Goal: Task Accomplishment & Management: Complete application form

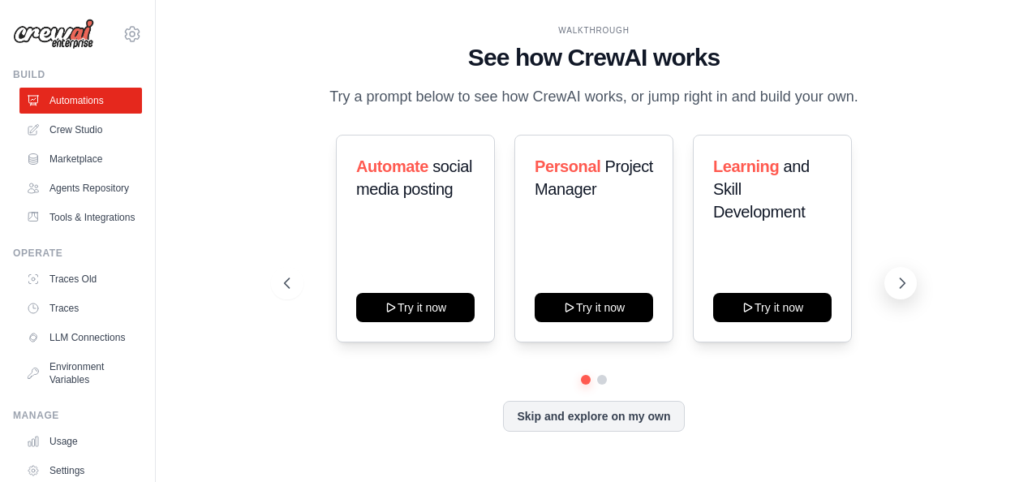
click at [894, 289] on icon at bounding box center [902, 283] width 16 height 16
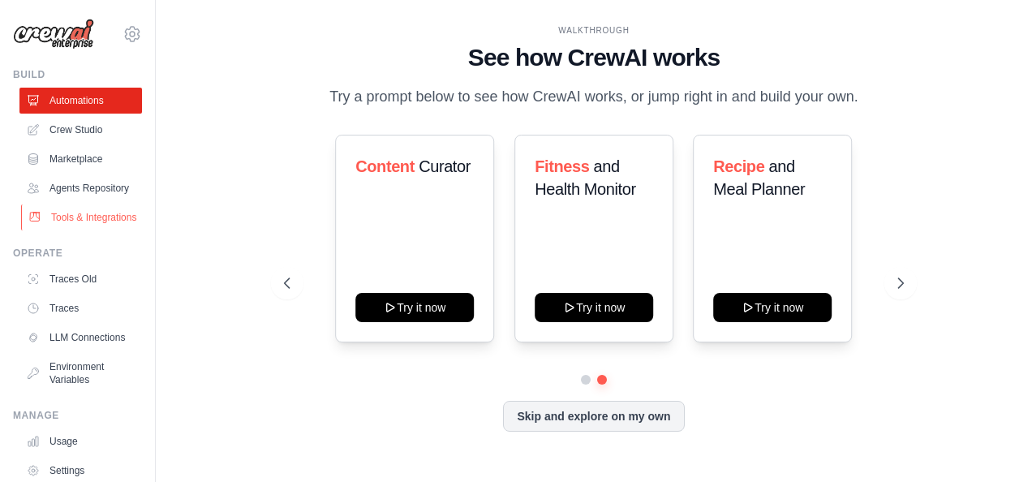
click at [65, 230] on link "Tools & Integrations" at bounding box center [82, 217] width 123 height 26
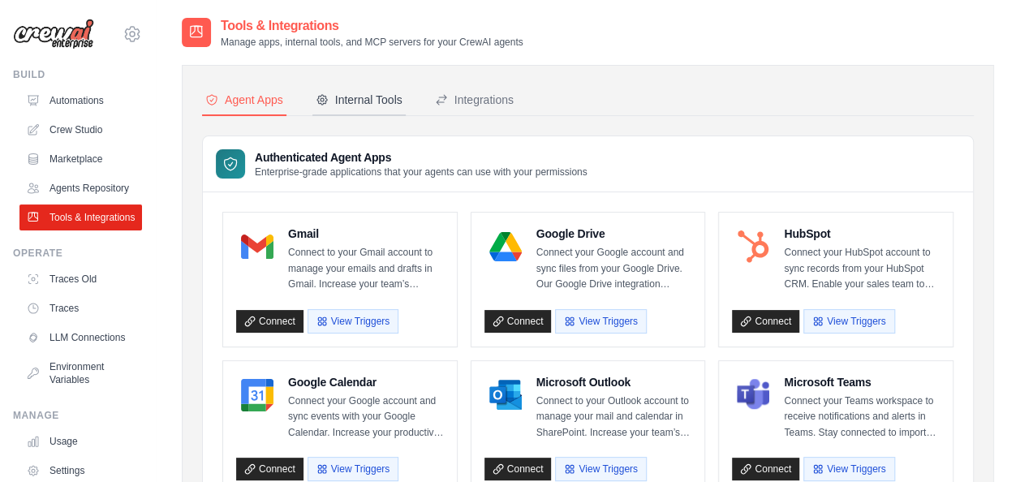
click at [366, 111] on button "Internal Tools" at bounding box center [358, 100] width 93 height 31
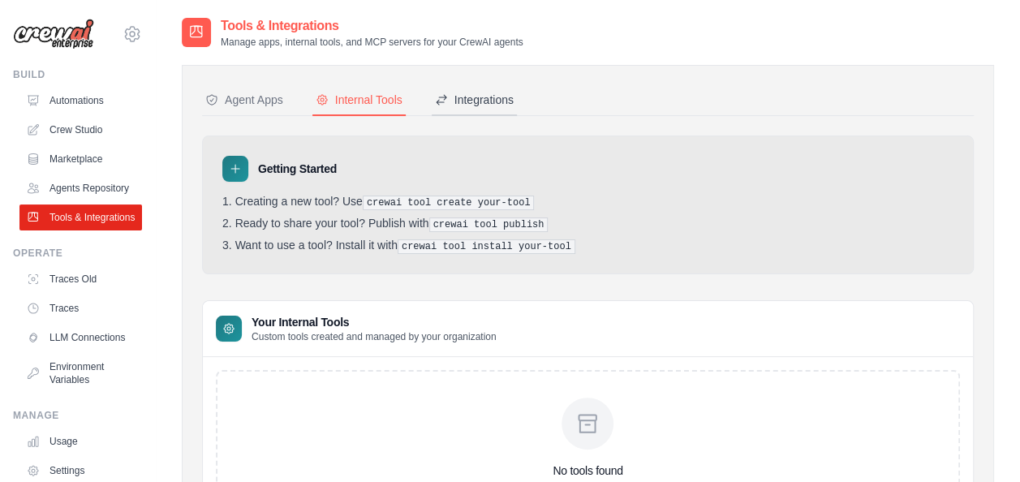
click at [472, 96] on div "Integrations" at bounding box center [474, 100] width 79 height 16
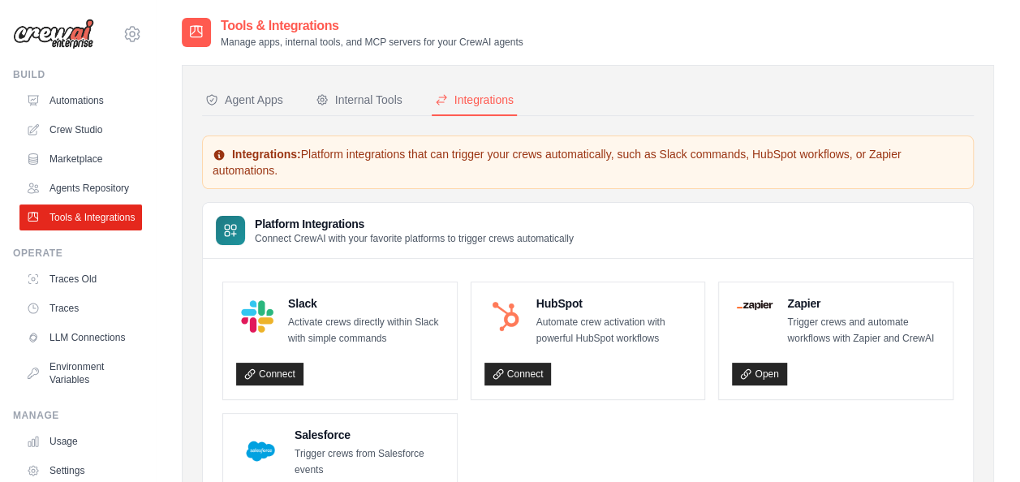
scroll to position [131, 0]
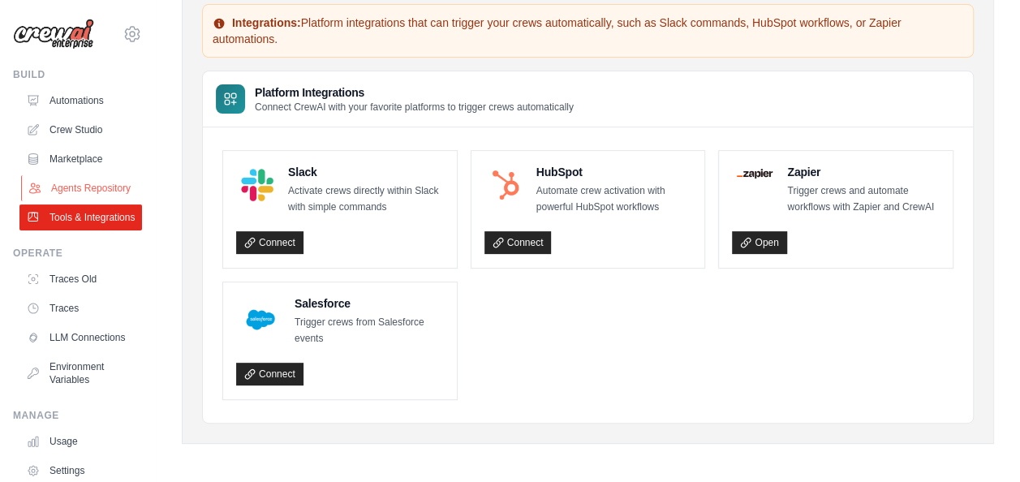
click at [69, 185] on link "Agents Repository" at bounding box center [82, 188] width 123 height 26
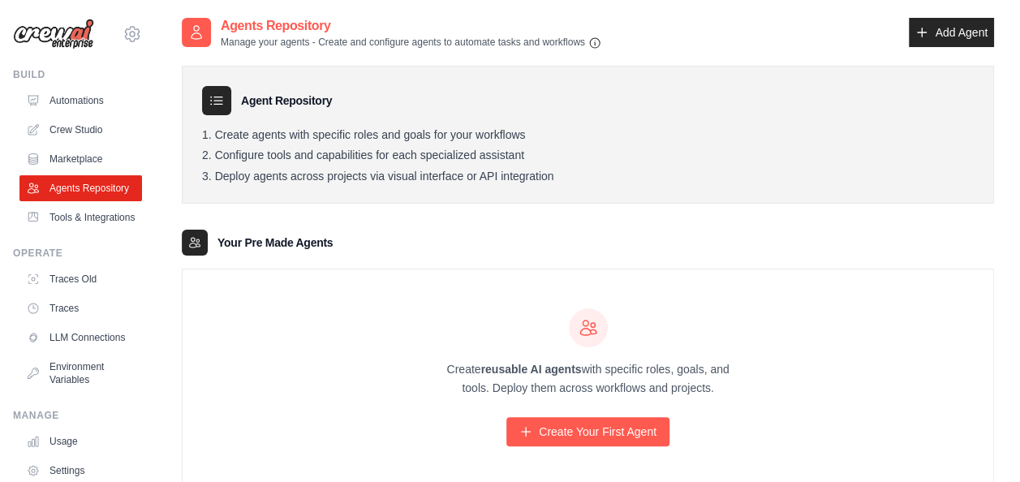
scroll to position [45, 0]
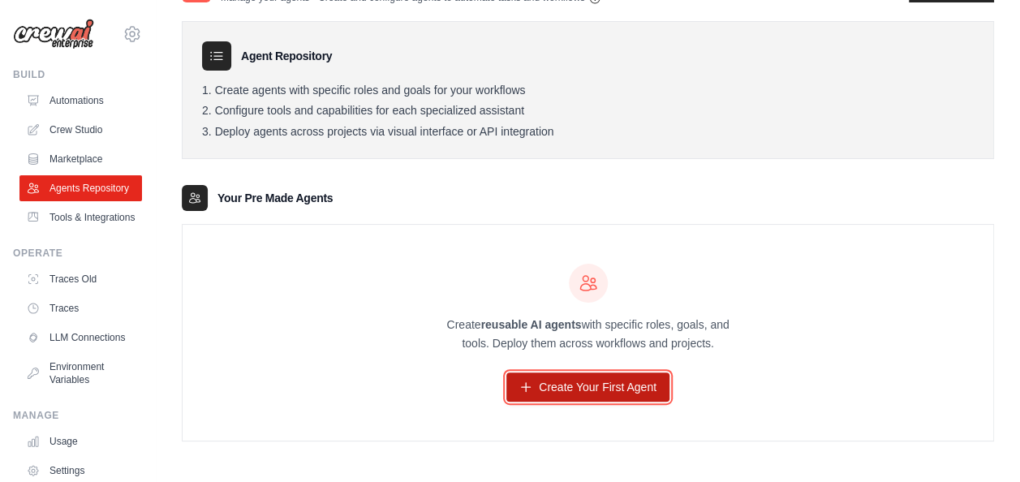
click at [602, 381] on link "Create Your First Agent" at bounding box center [587, 386] width 163 height 29
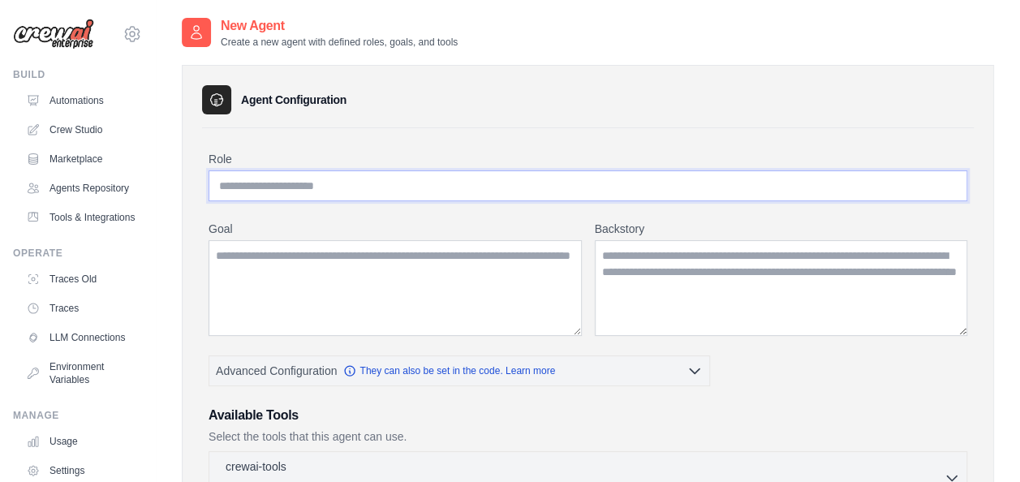
click at [338, 183] on input "Role" at bounding box center [588, 185] width 759 height 31
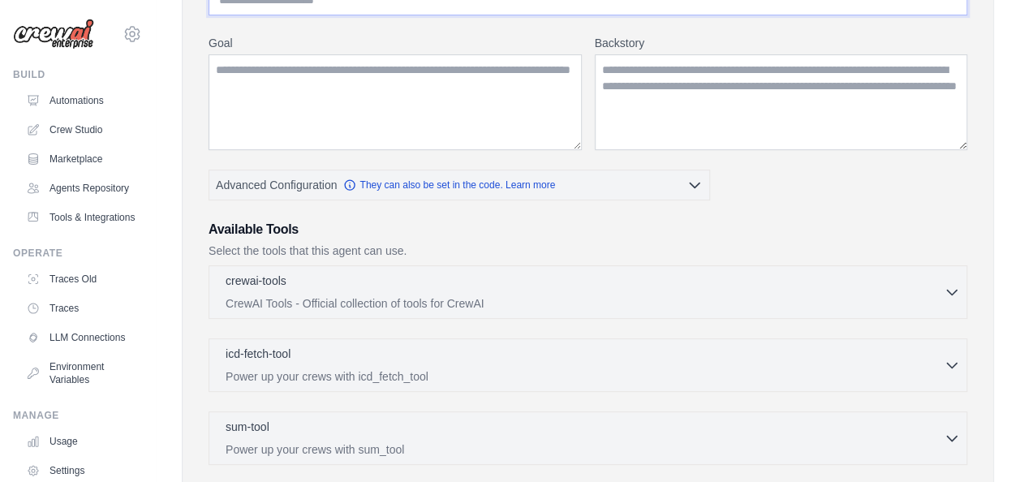
scroll to position [184, 0]
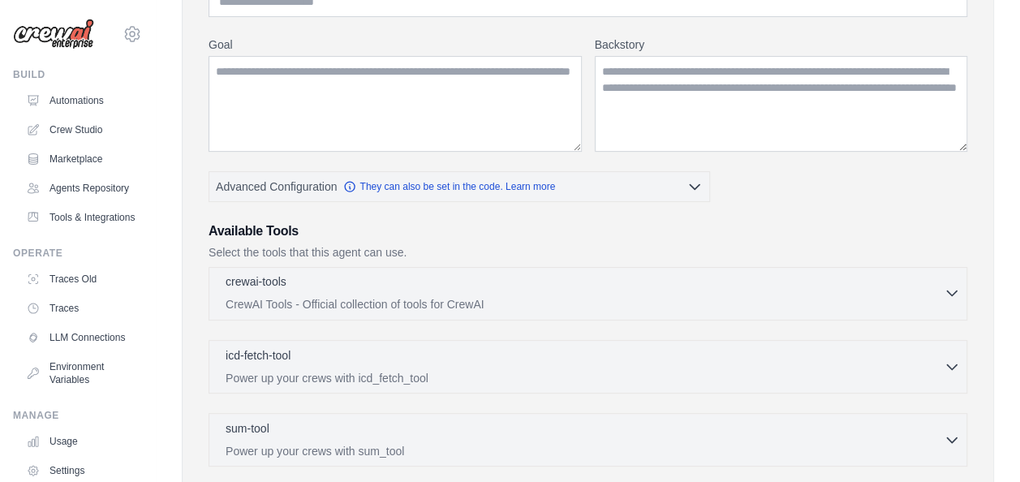
click at [556, 297] on p "CrewAI Tools - Official collection of tools for CrewAI" at bounding box center [585, 304] width 718 height 16
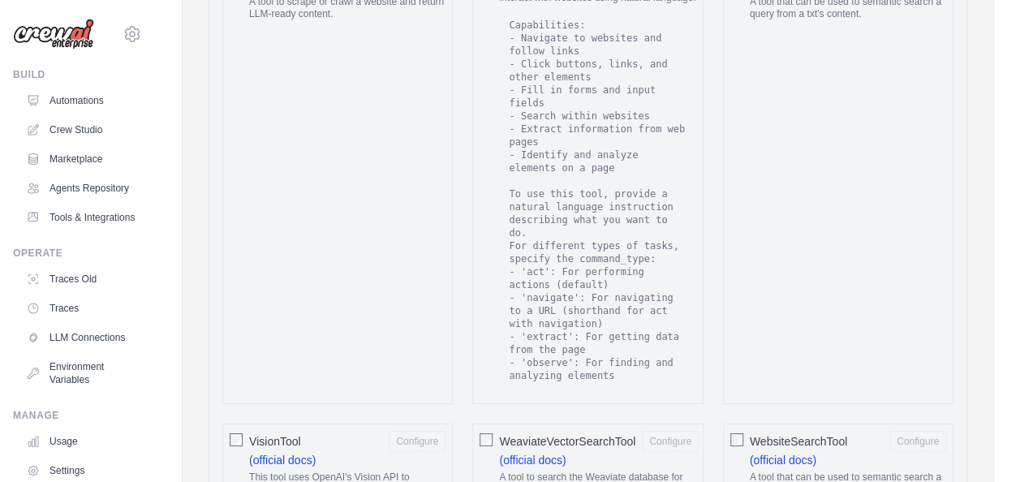
scroll to position [2723, 0]
click at [777, 155] on div "TXTSearchTool Configure (official docs) A tool that can be used to semantic sea…" at bounding box center [838, 175] width 230 height 456
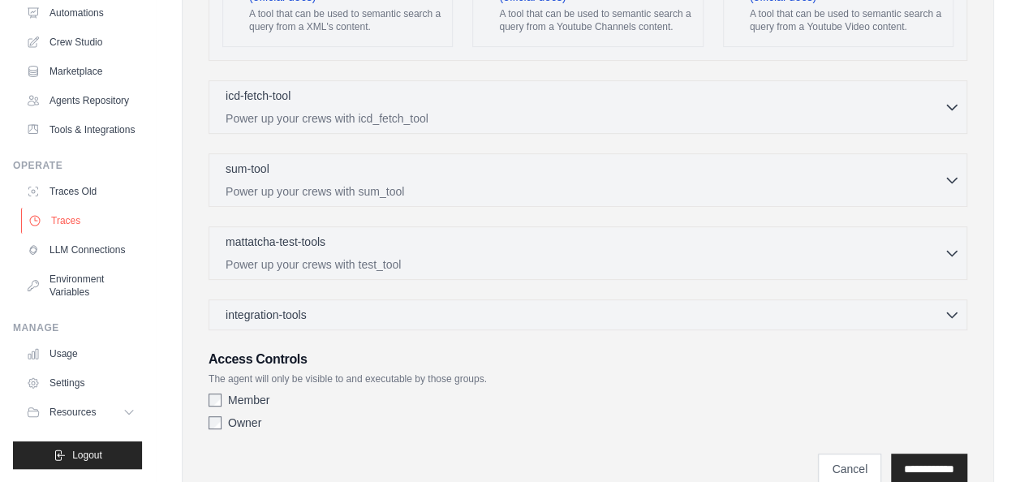
scroll to position [126, 0]
click at [80, 349] on link "Usage" at bounding box center [82, 354] width 123 height 26
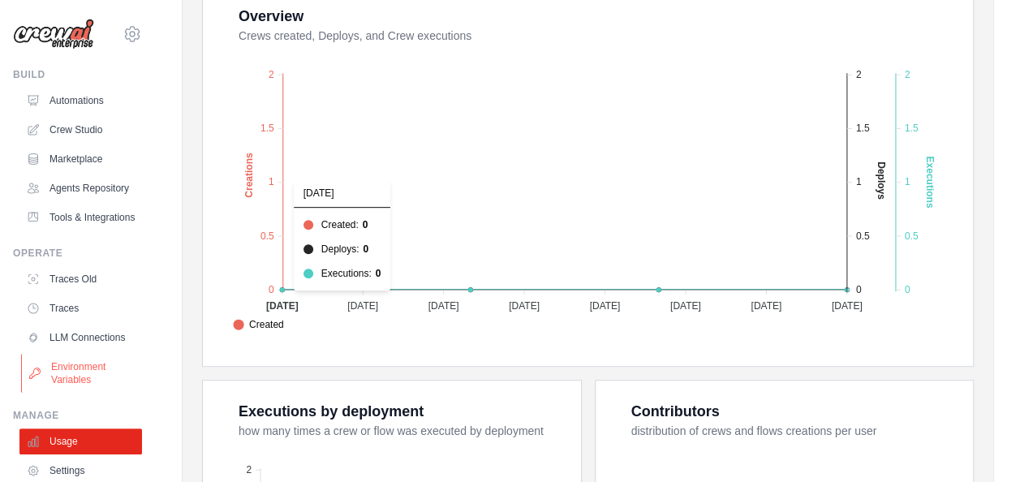
scroll to position [126, 0]
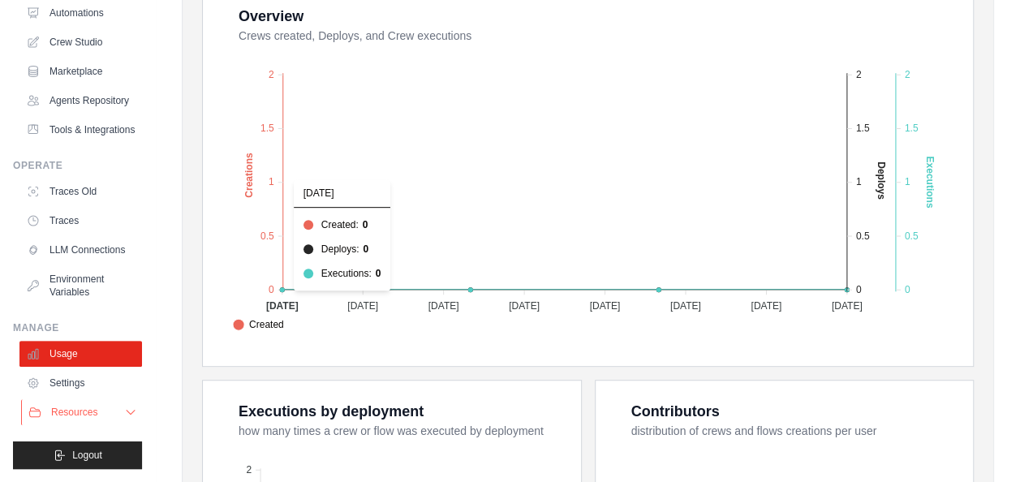
click at [105, 418] on button "Resources" at bounding box center [82, 412] width 123 height 26
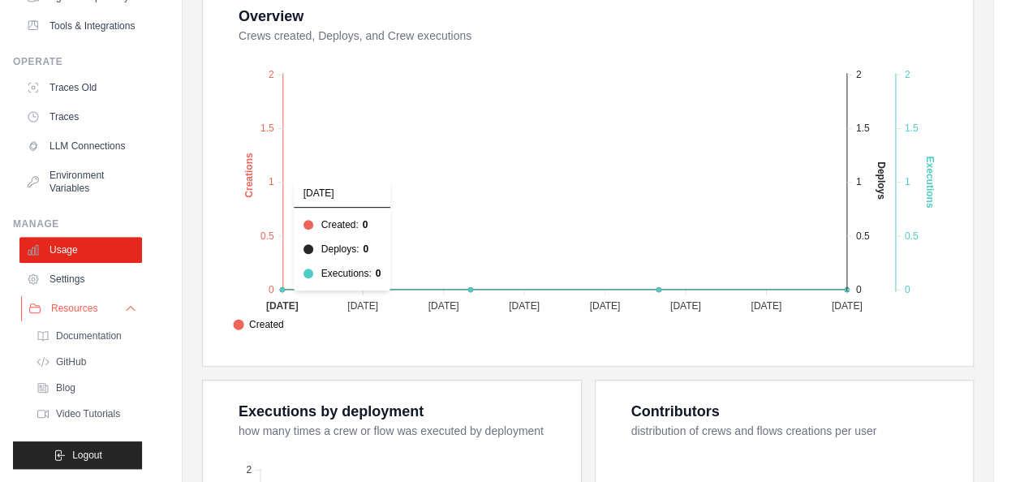
scroll to position [223, 0]
click at [93, 425] on link "Video Tutorials" at bounding box center [87, 414] width 113 height 23
